Goal: Find specific page/section: Find specific page/section

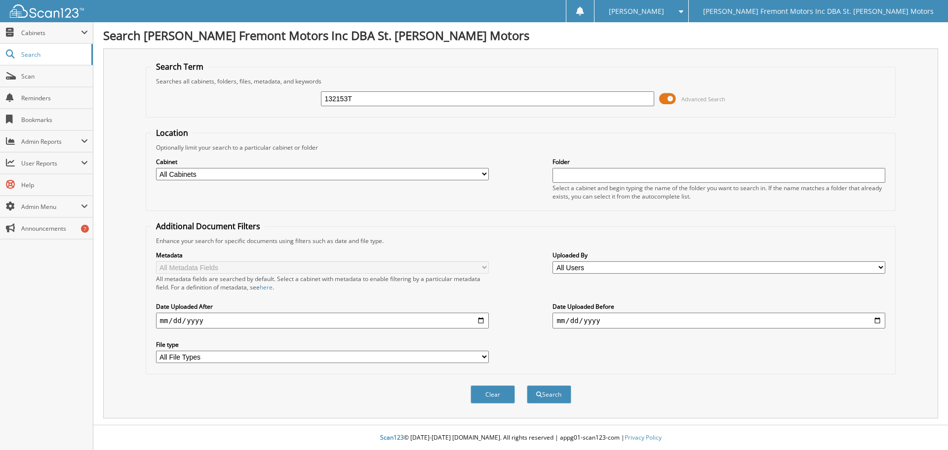
type input "132153T"
click at [527, 385] on button "Search" at bounding box center [549, 394] width 44 height 18
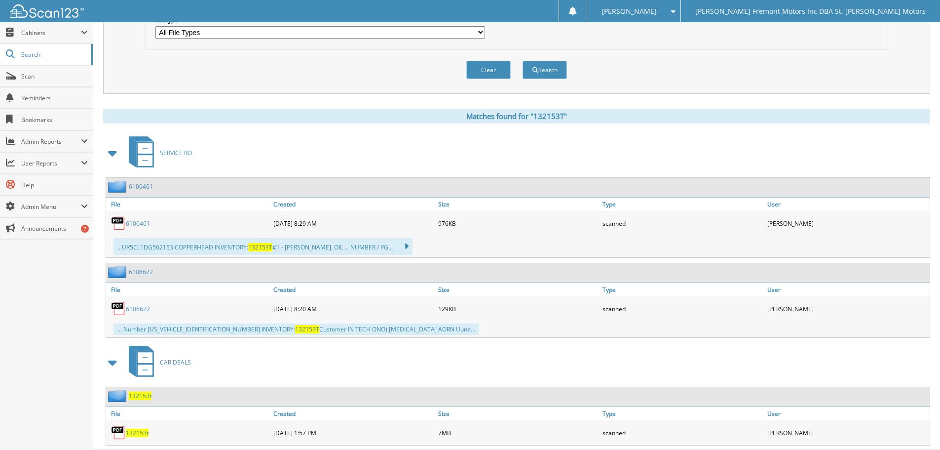
scroll to position [350, 0]
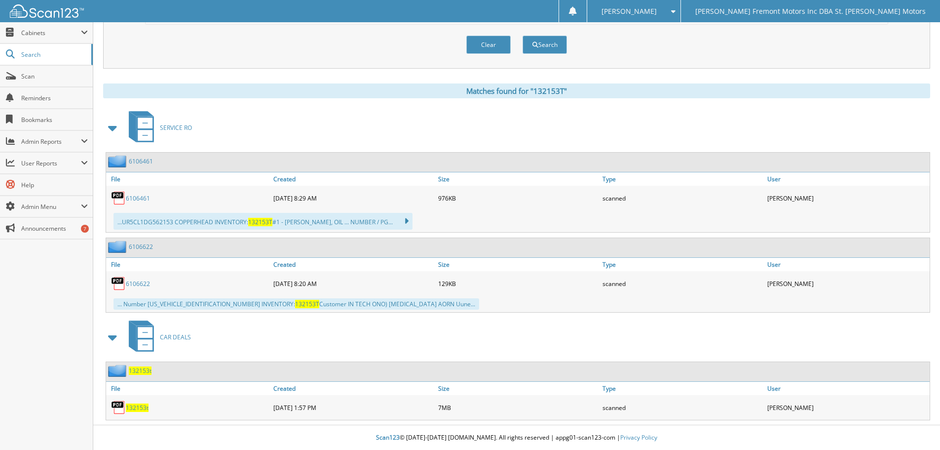
click at [139, 410] on span "132153t" at bounding box center [137, 407] width 23 height 8
